Goal: Book appointment/travel/reservation

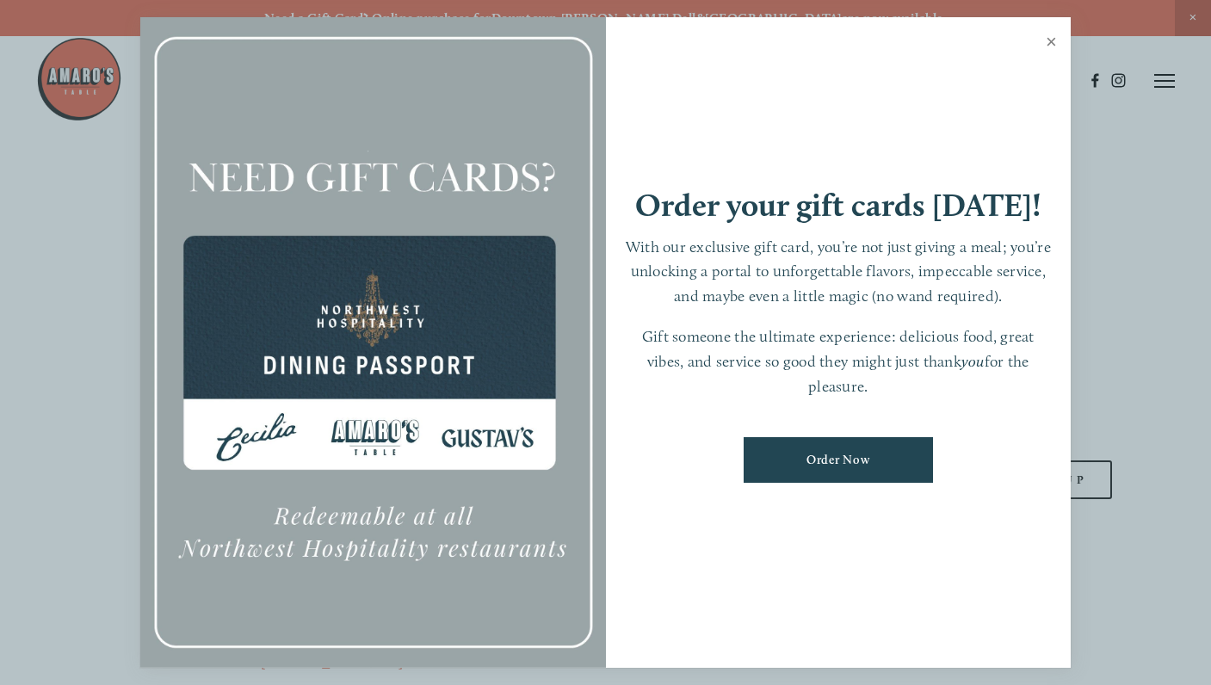
click at [1049, 43] on link "Close" at bounding box center [1051, 44] width 34 height 48
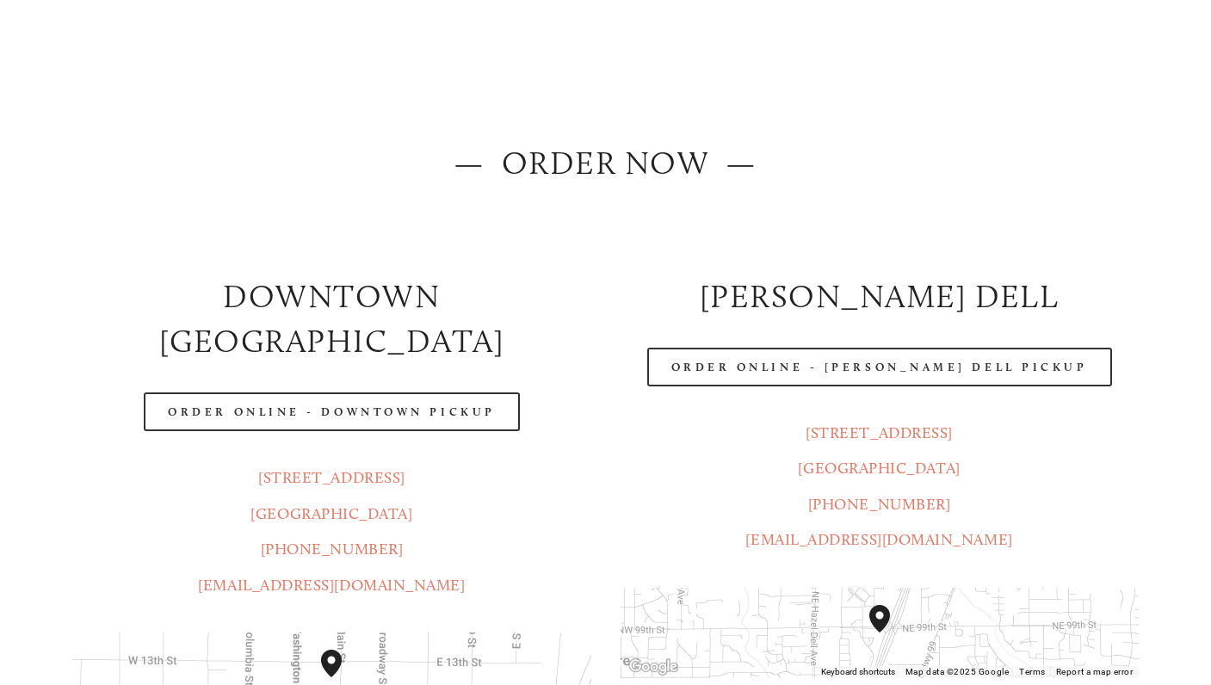
scroll to position [158, 0]
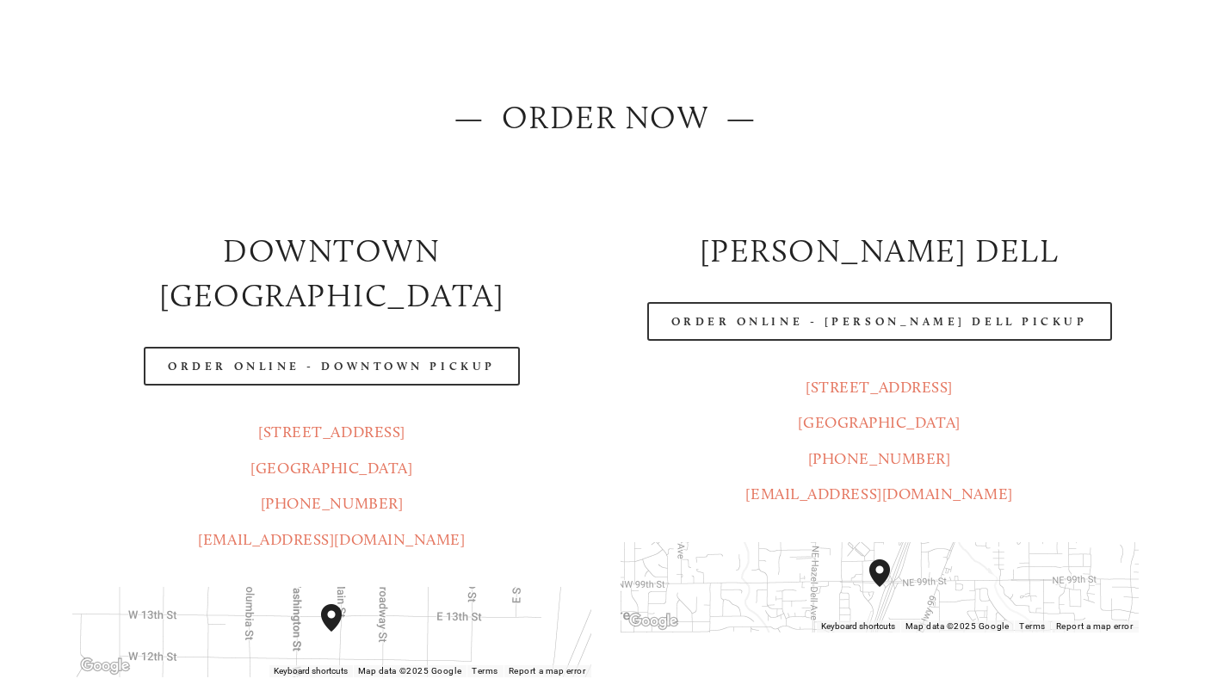
click at [220, 226] on div "Downtown [GEOGRAPHIC_DATA]" at bounding box center [331, 273] width 547 height 120
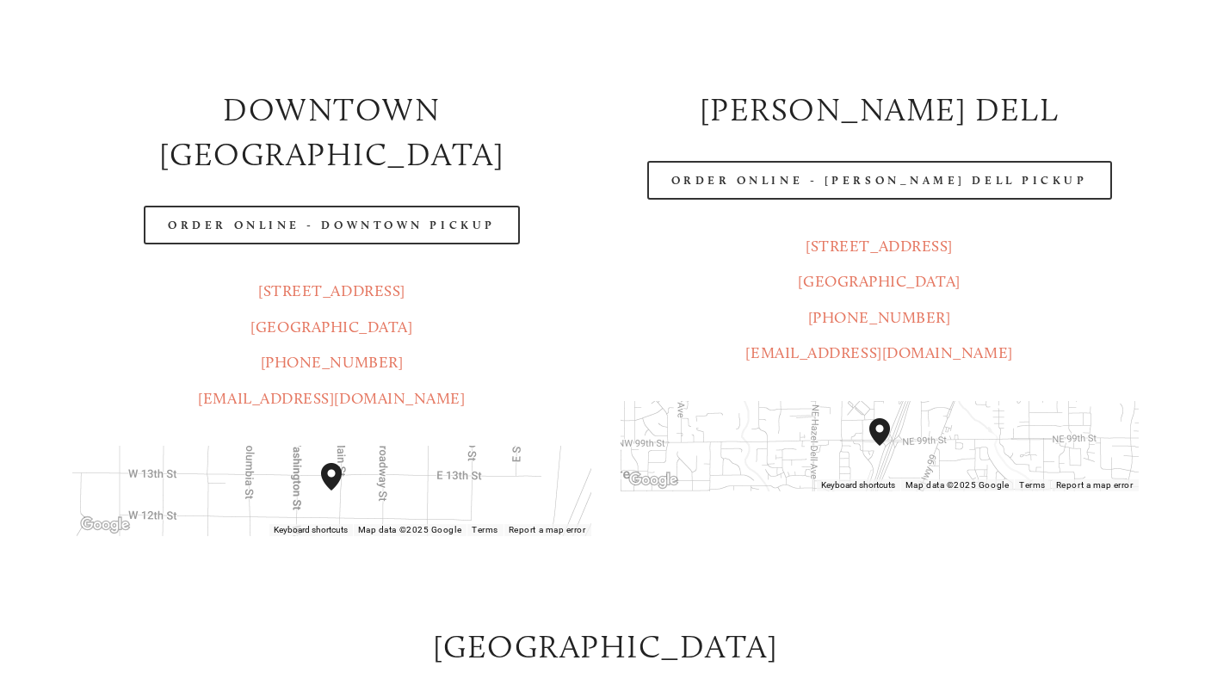
scroll to position [324, 0]
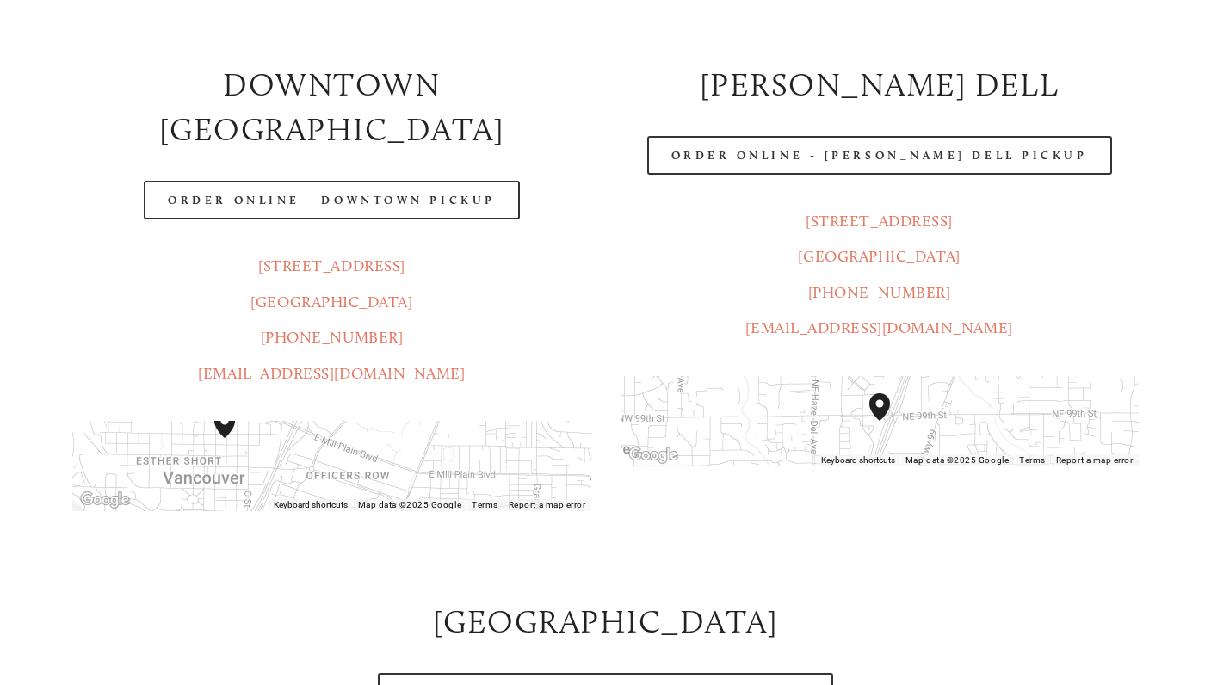
click at [181, 249] on p "[STREET_ADDRESS] (360) 718-2942 [EMAIL_ADDRESS][DOMAIN_NAME]" at bounding box center [331, 320] width 518 height 143
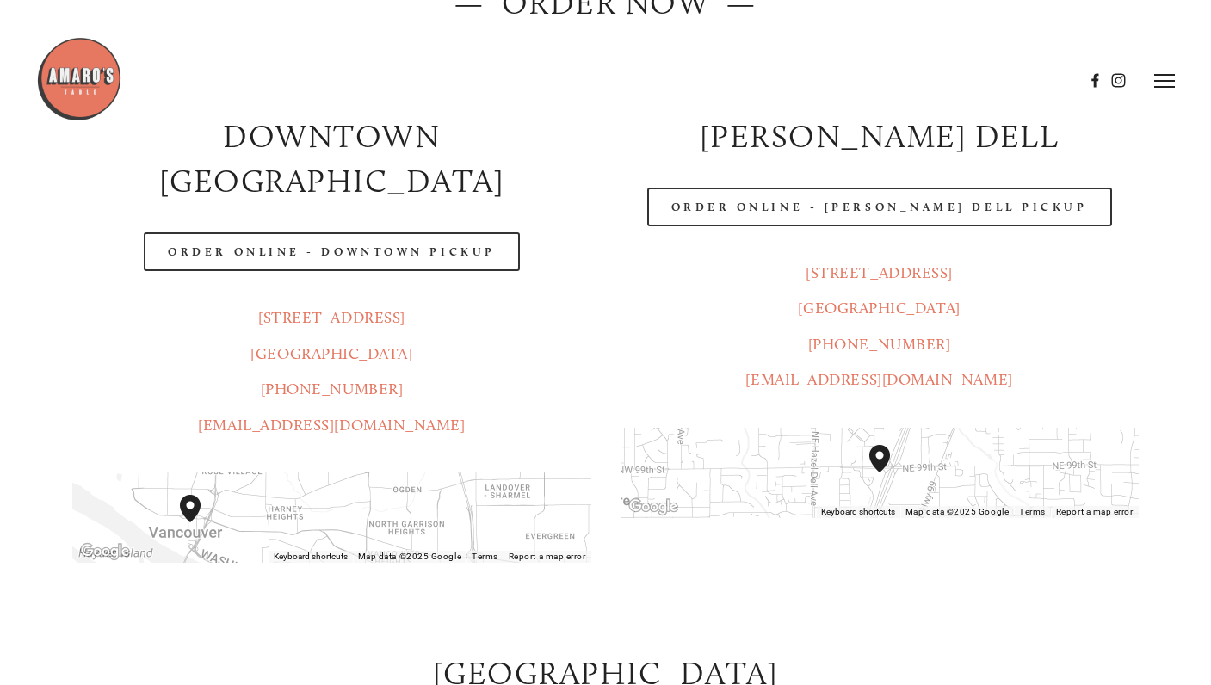
scroll to position [0, 0]
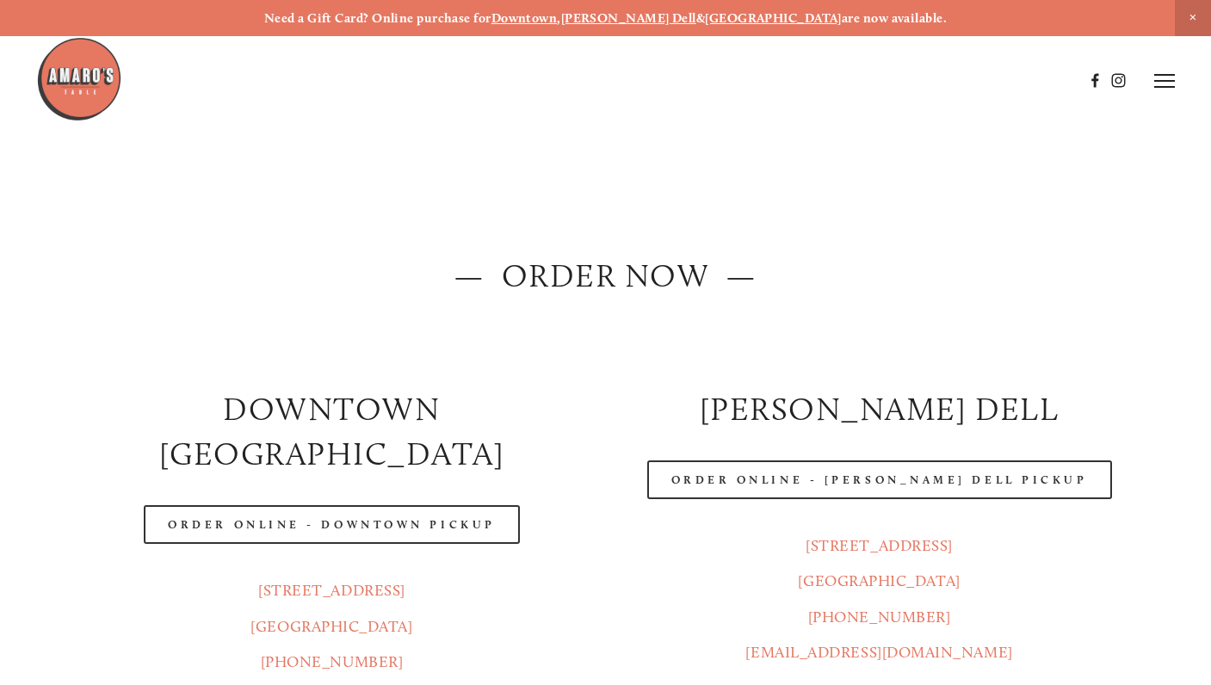
click at [364, 350] on div at bounding box center [605, 342] width 1094 height 59
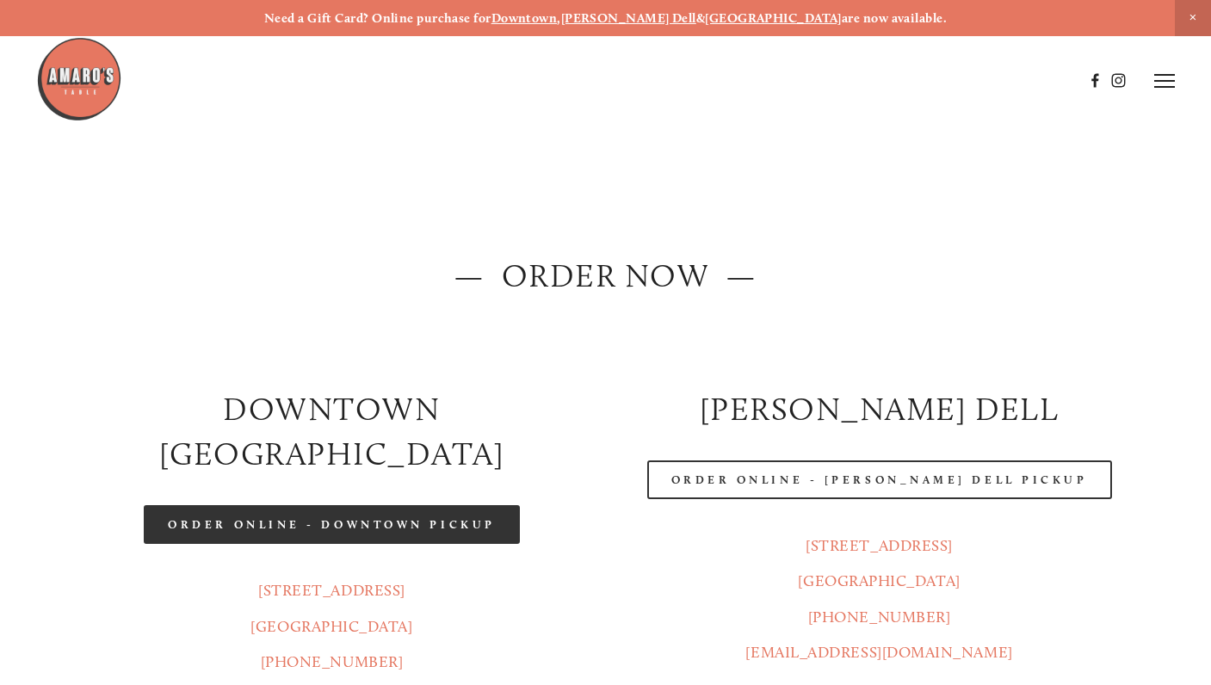
click at [377, 505] on link "Order Online - Downtown pickup" at bounding box center [332, 524] width 376 height 39
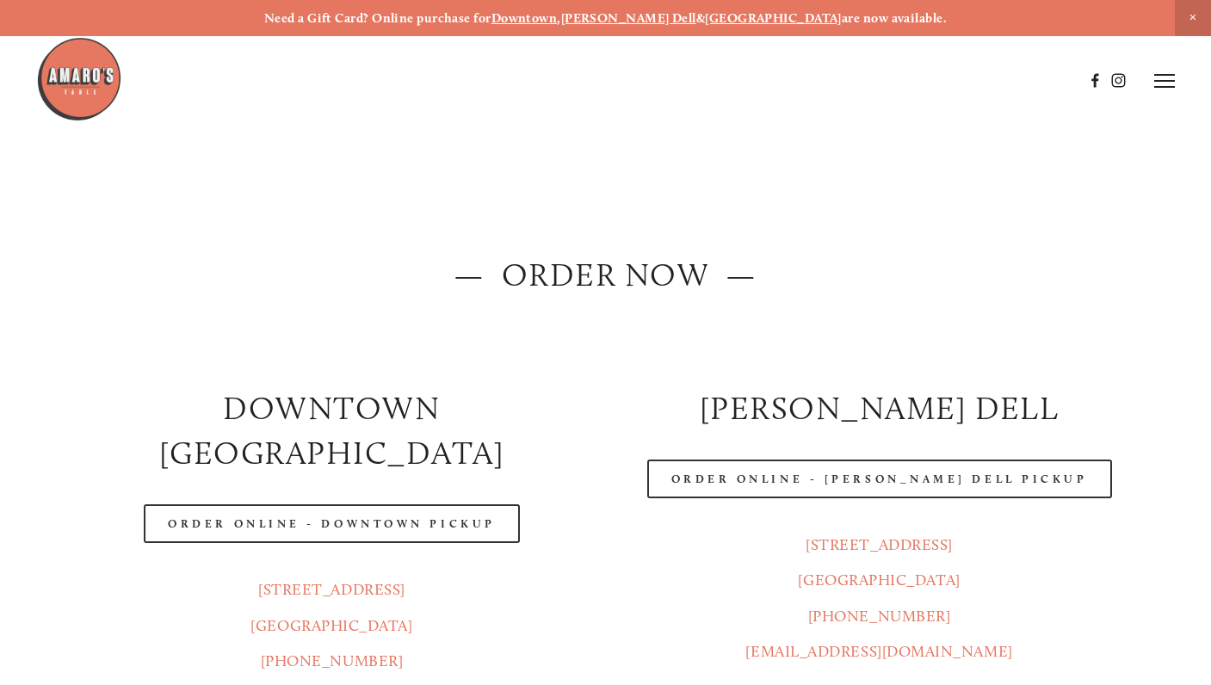
click at [1164, 83] on icon at bounding box center [1164, 80] width 21 height 15
click at [1070, 77] on span "Reserve" at bounding box center [1060, 80] width 40 height 15
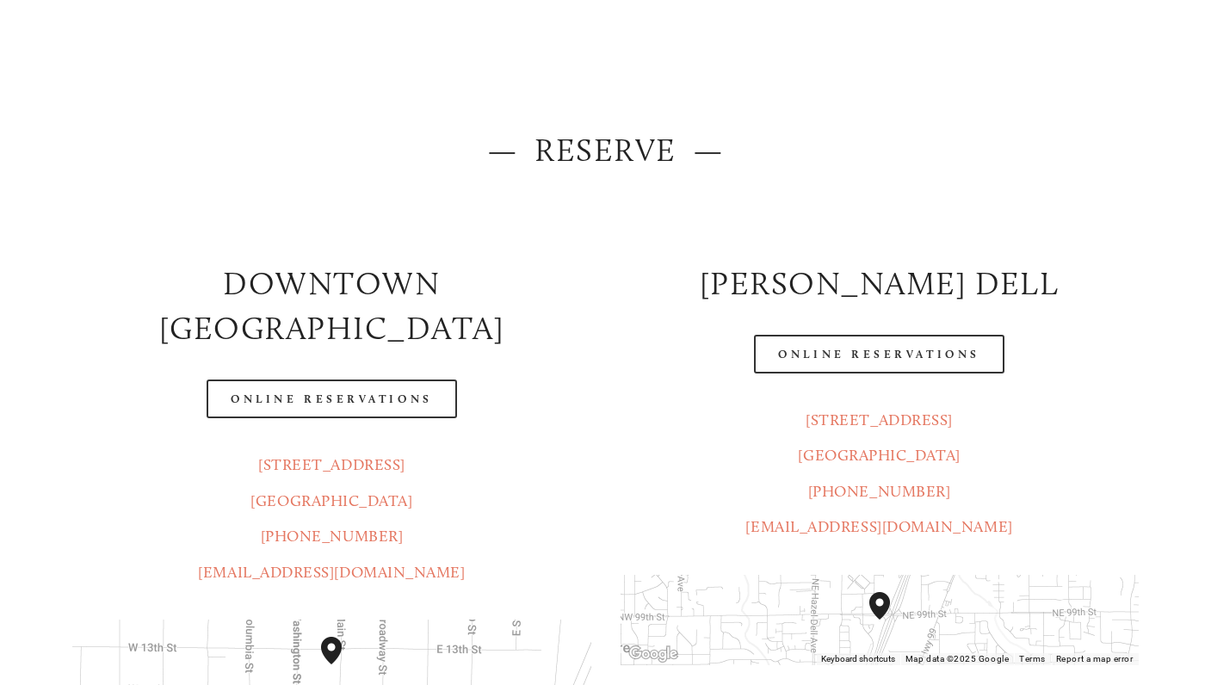
scroll to position [128, 0]
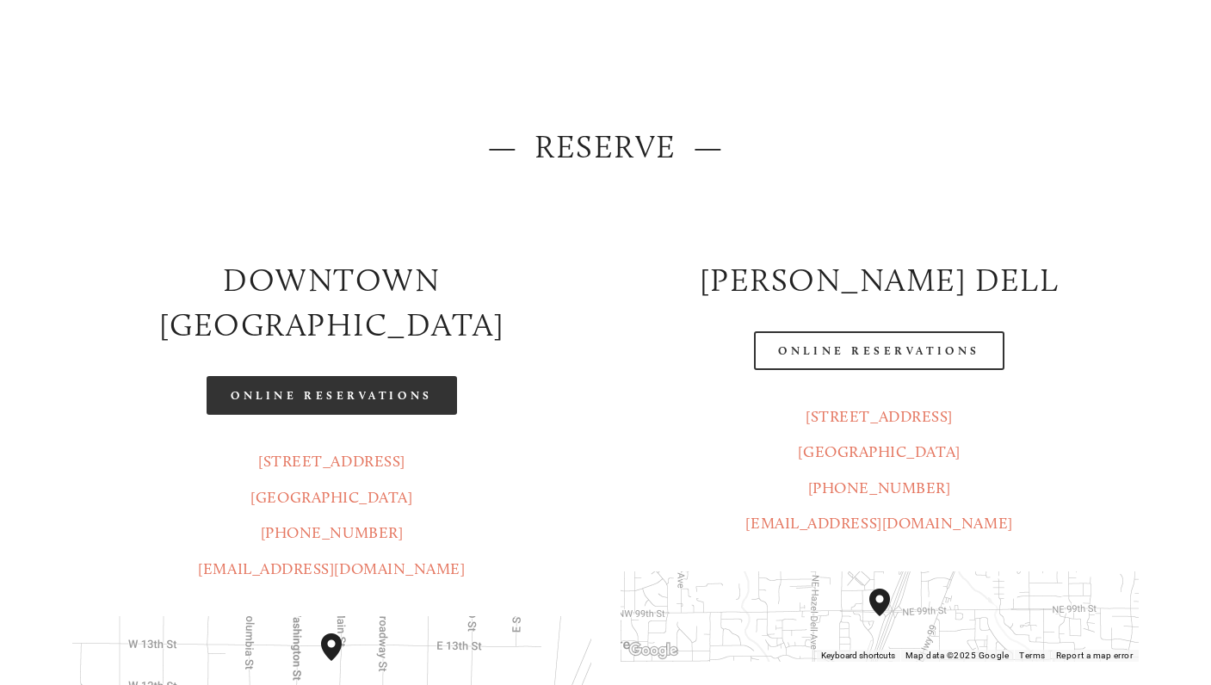
click at [382, 376] on link "Online Reservations" at bounding box center [332, 395] width 250 height 39
